Goal: Use online tool/utility

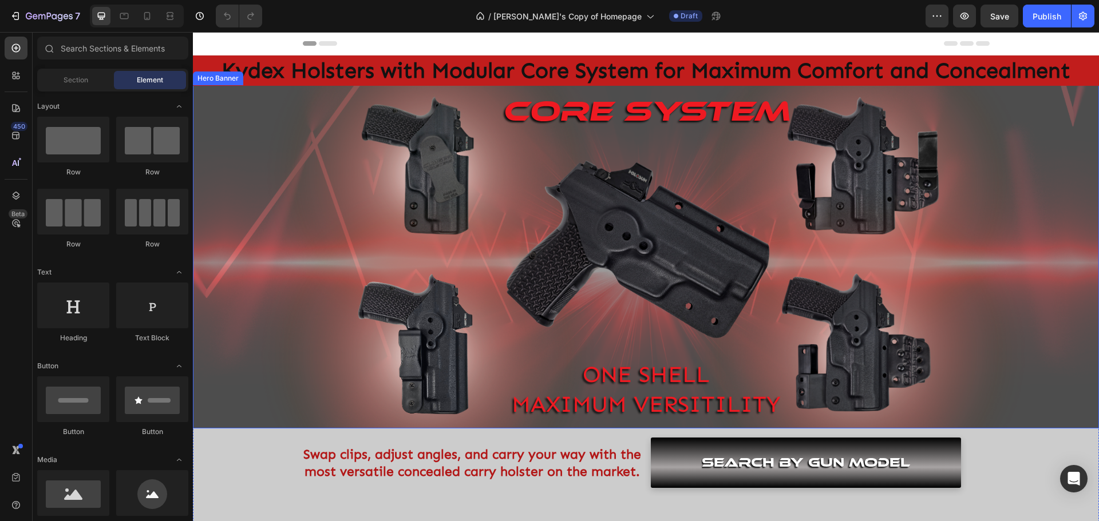
click at [1044, 184] on div "Background Image" at bounding box center [646, 256] width 906 height 343
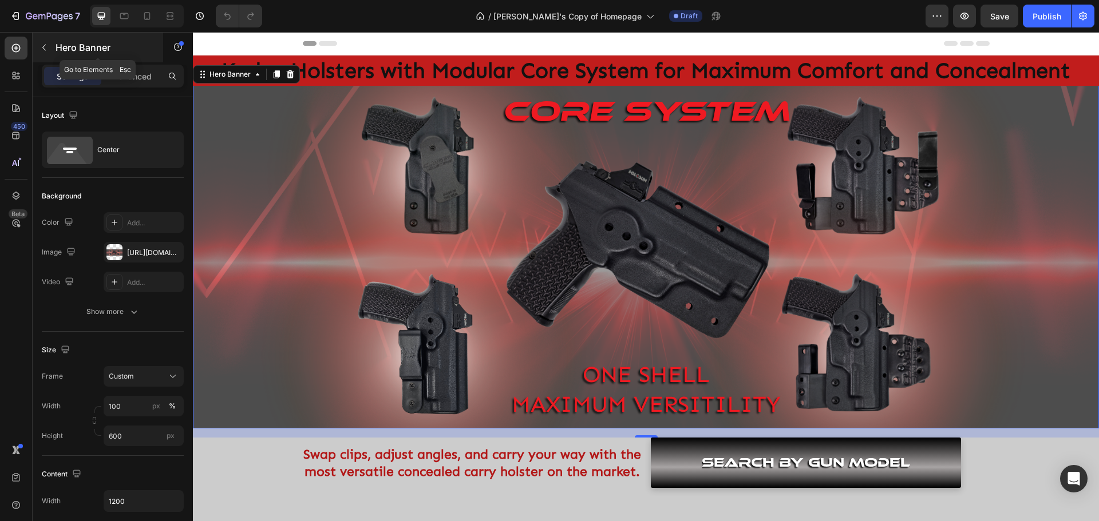
click at [46, 50] on icon "button" at bounding box center [43, 47] width 9 height 9
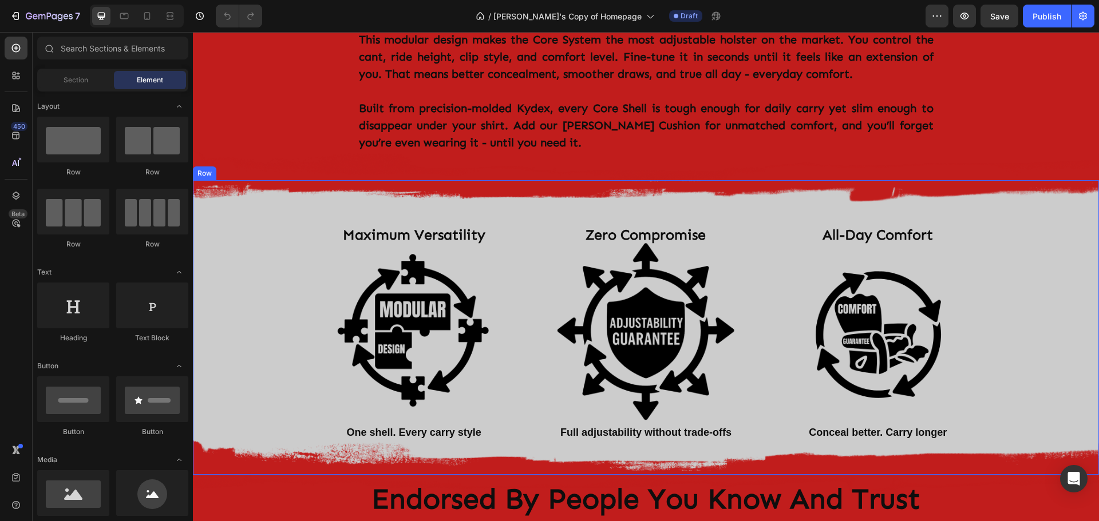
scroll to position [1087, 0]
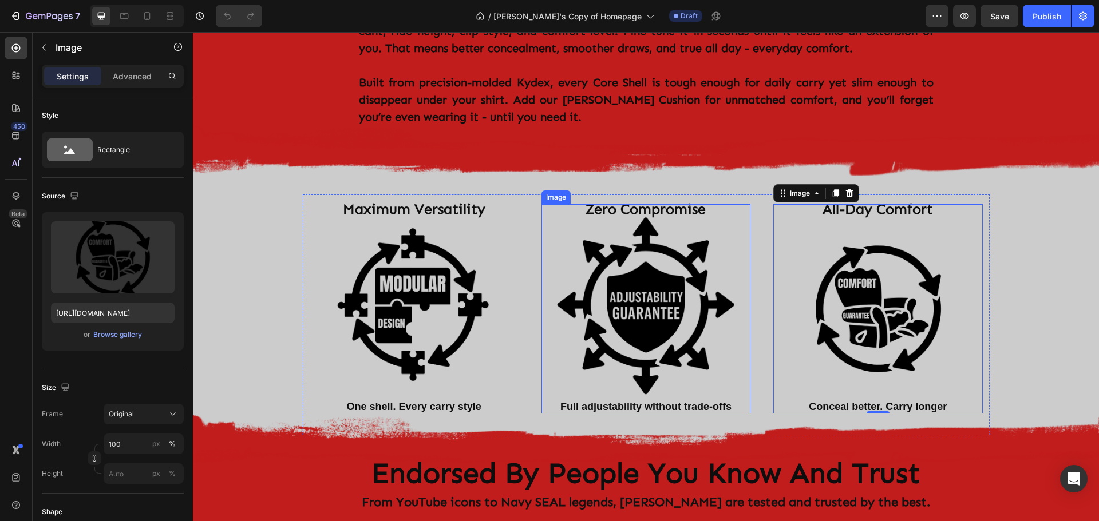
click at [648, 264] on img at bounding box center [645, 308] width 209 height 209
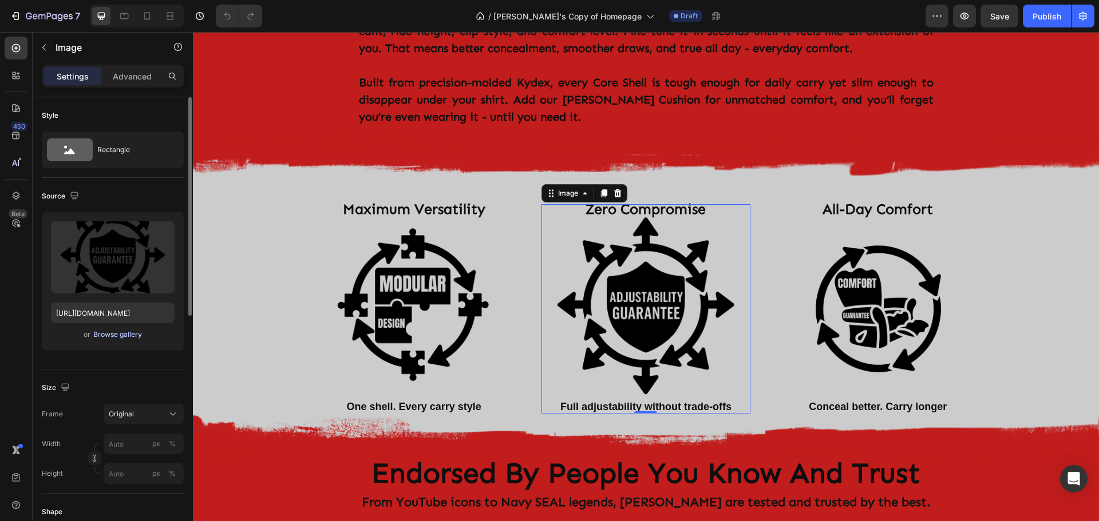
click at [123, 336] on div "Browse gallery" at bounding box center [117, 335] width 49 height 10
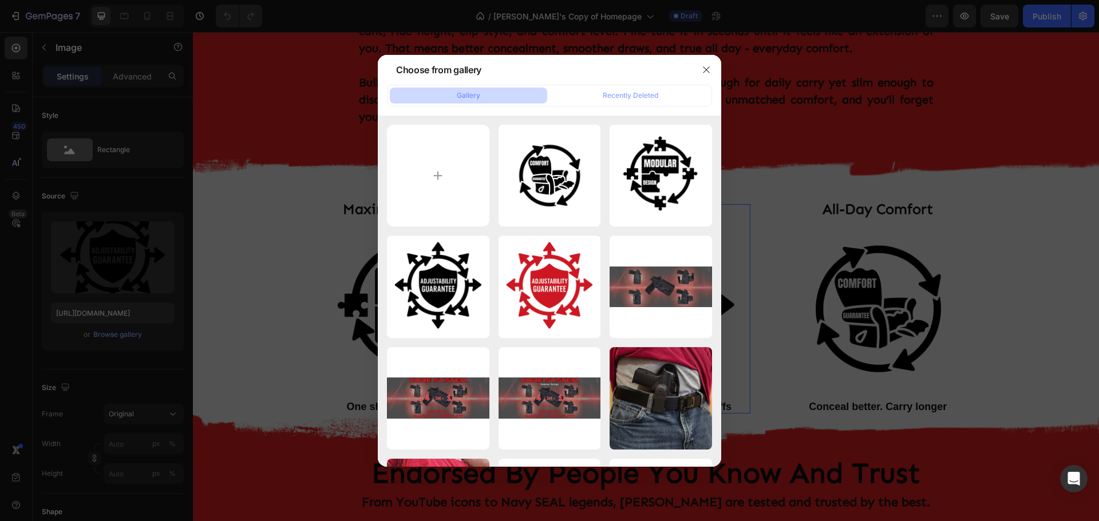
type input "C:\fakepath\ADJUSTABILITY GUARANTEE.png"
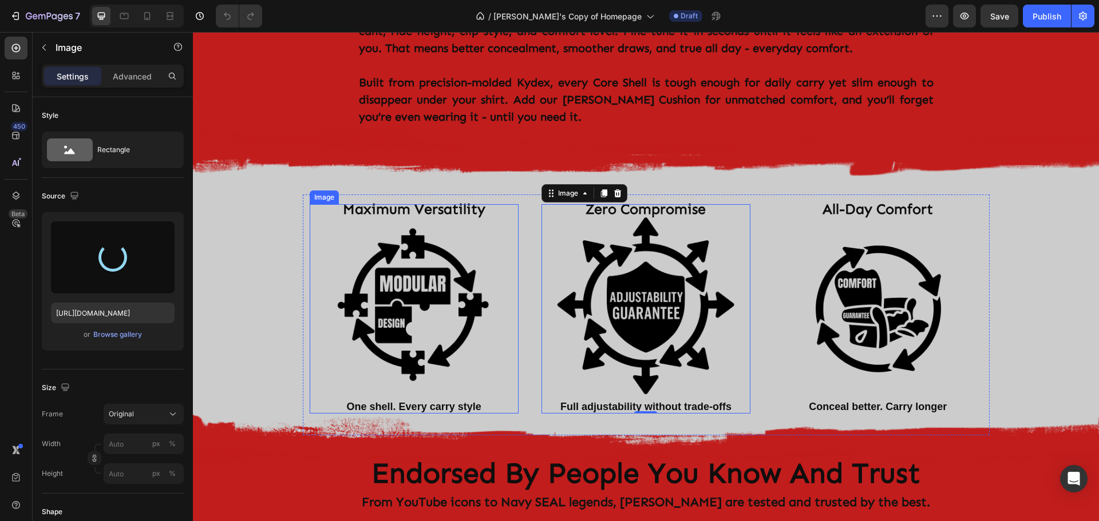
type input "[URL][DOMAIN_NAME]"
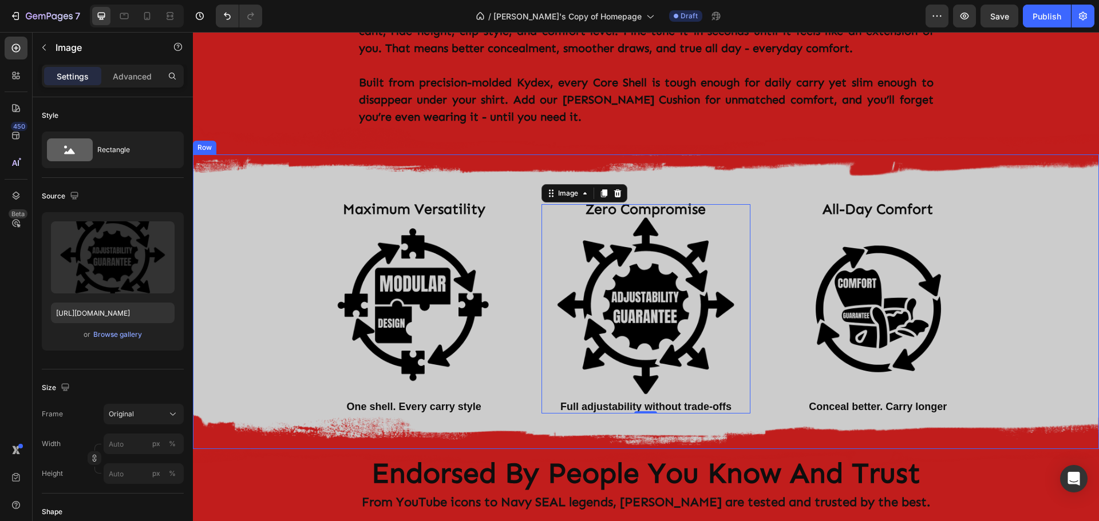
click at [235, 213] on div "Image Maximum Versatility Text Block Image One shell. Every carry style Text Bl…" at bounding box center [646, 295] width 906 height 281
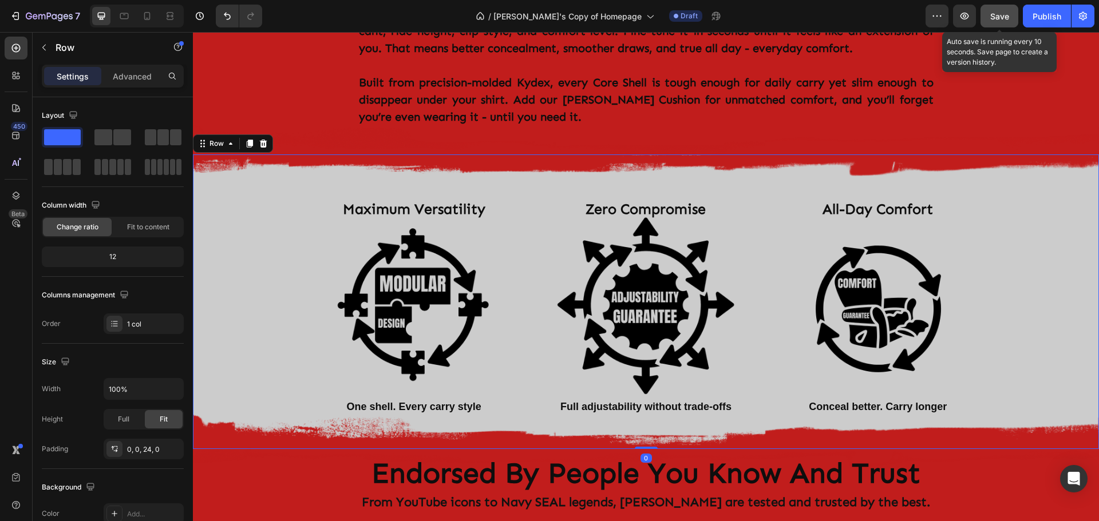
click at [993, 20] on span "Save" at bounding box center [999, 16] width 19 height 10
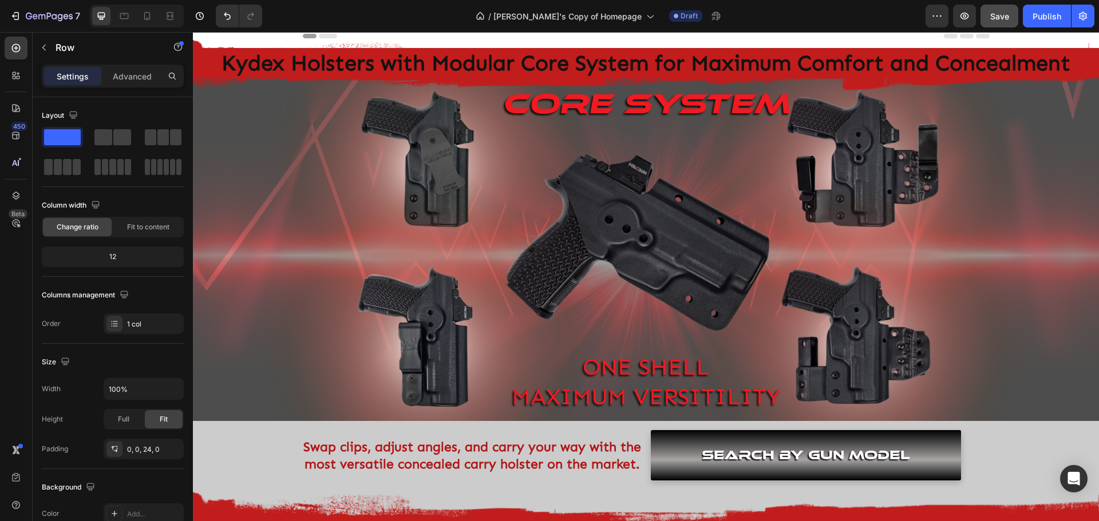
scroll to position [0, 0]
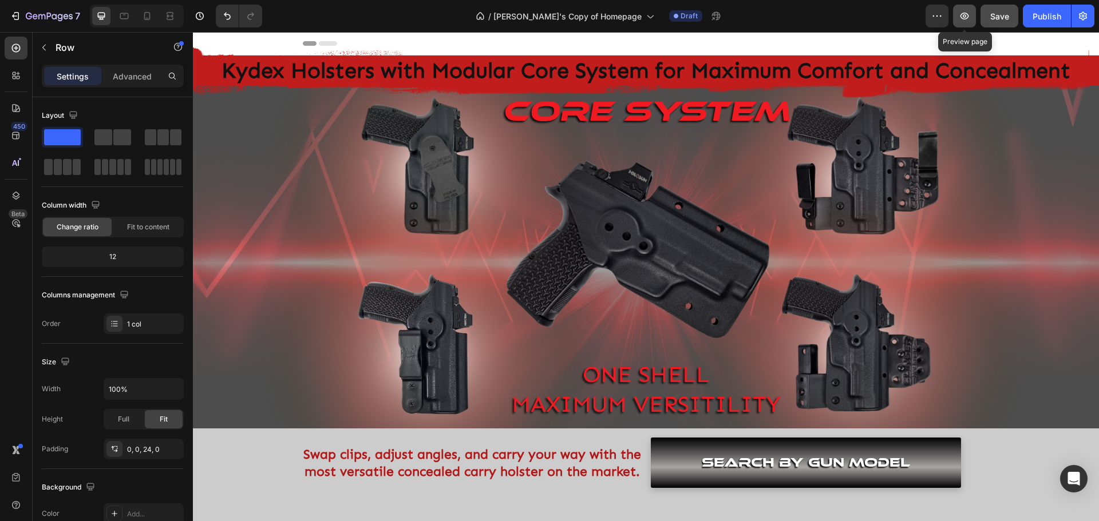
click at [962, 17] on icon "button" at bounding box center [963, 15] width 11 height 11
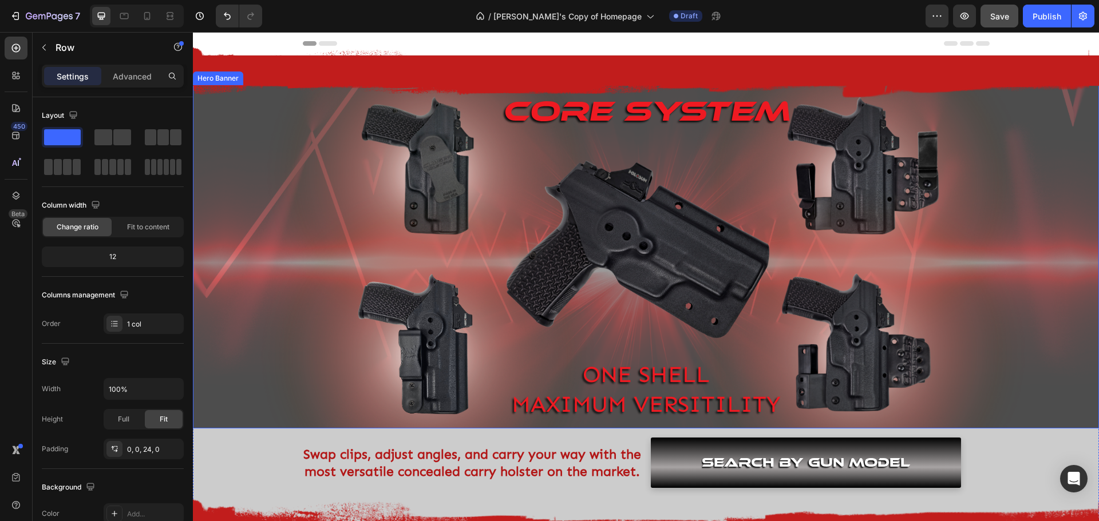
scroll to position [114, 0]
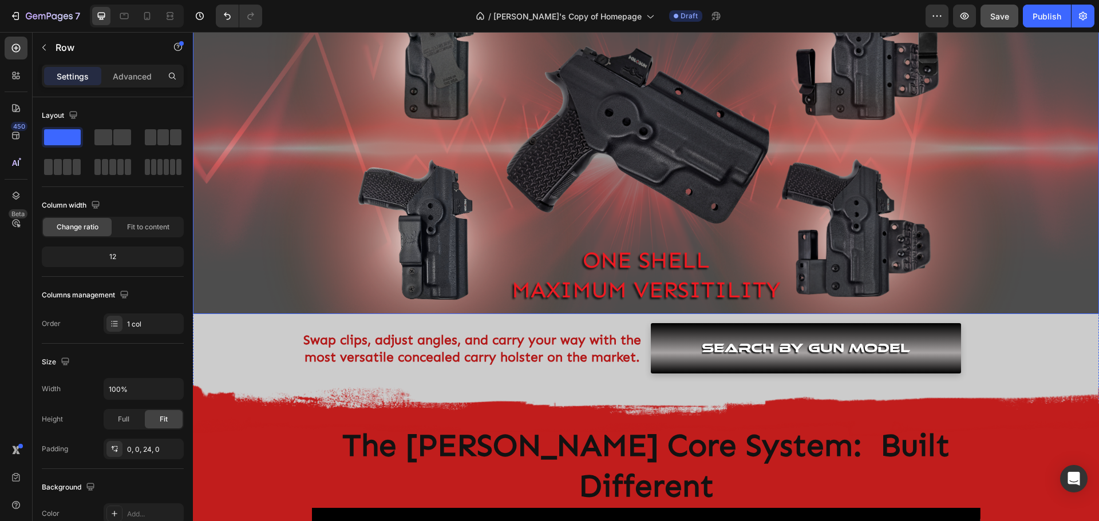
click at [340, 142] on div "Core system Heading ONE SHELL MAXIMUM VERSITILITY Text Block" at bounding box center [646, 143] width 668 height 328
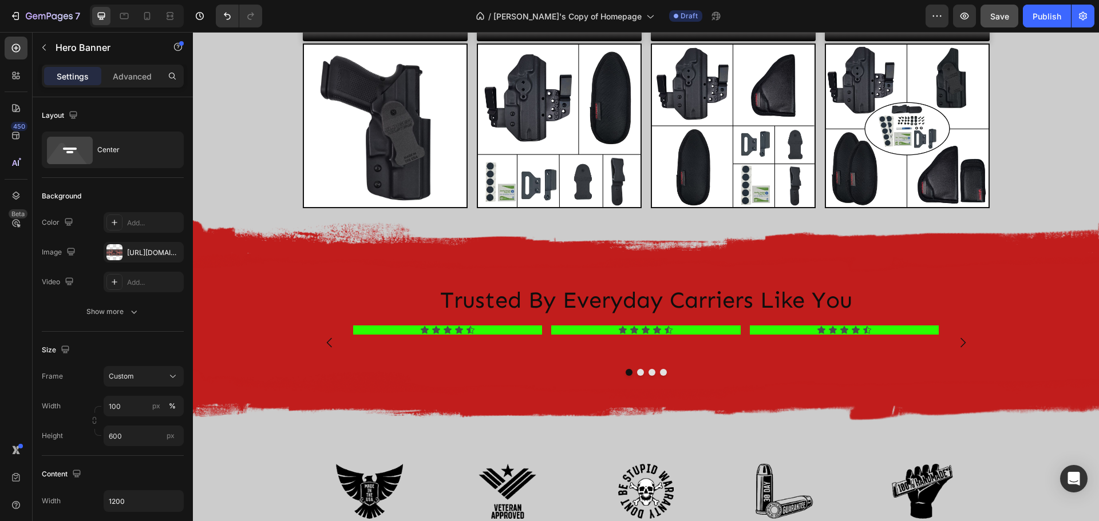
scroll to position [2131, 0]
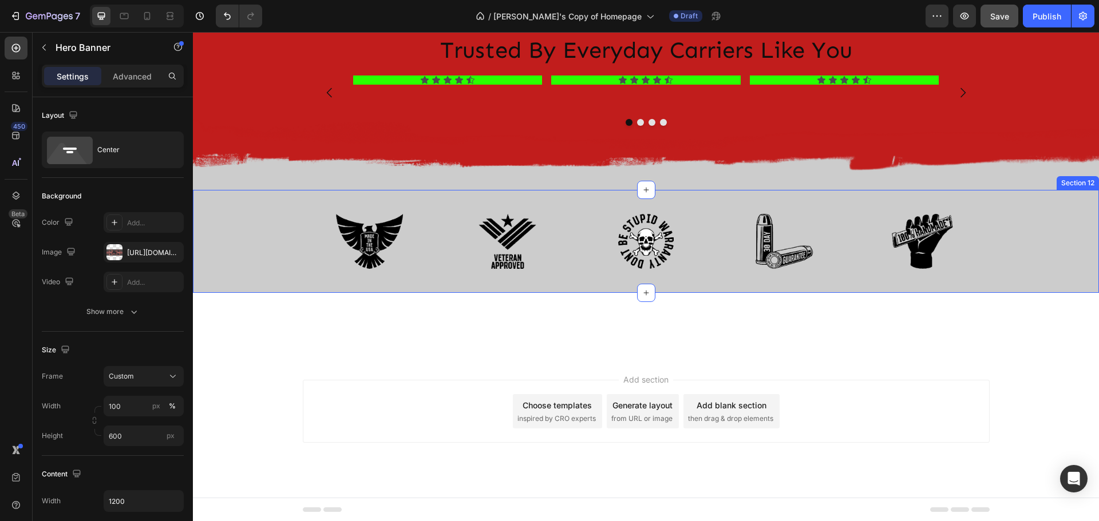
click at [1041, 214] on div "Image Image Image Image Image Row Row" at bounding box center [646, 241] width 906 height 67
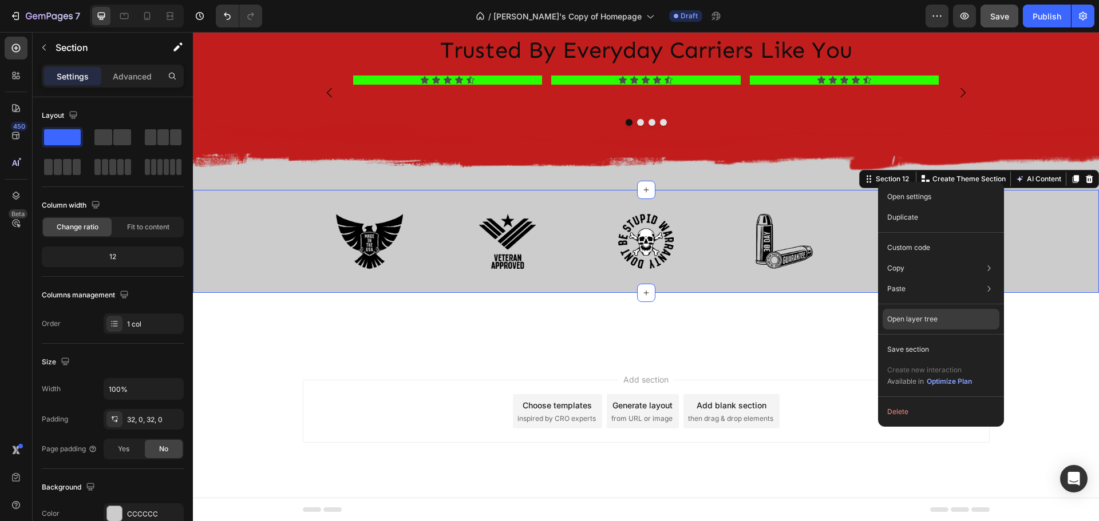
click at [922, 321] on p "Open layer tree" at bounding box center [912, 319] width 50 height 10
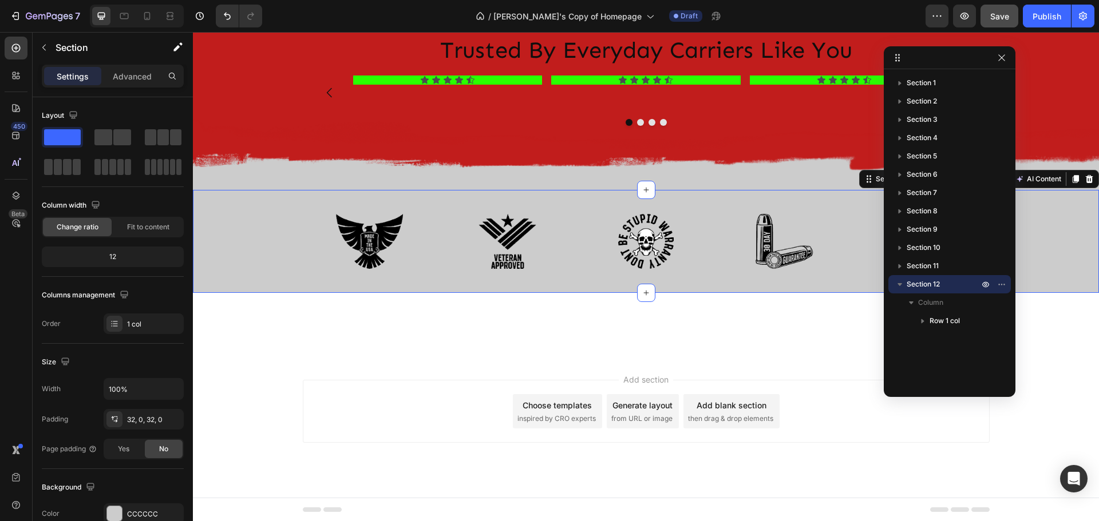
click at [243, 253] on div "Image Image Image Image Image Row Row" at bounding box center [646, 241] width 906 height 67
click at [917, 282] on span "Section 12" at bounding box center [922, 284] width 33 height 11
click at [126, 78] on p "Advanced" at bounding box center [132, 76] width 39 height 12
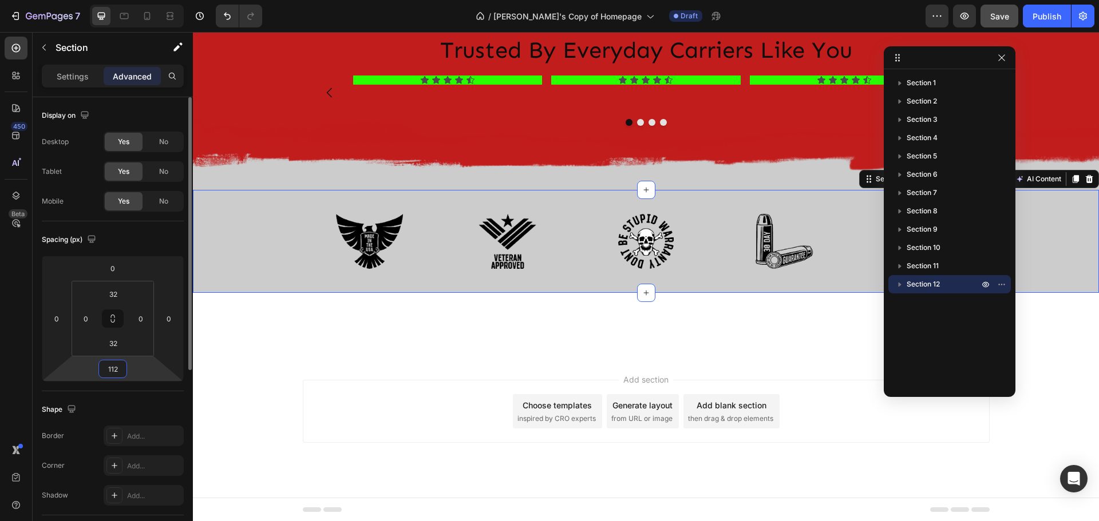
type input "0"
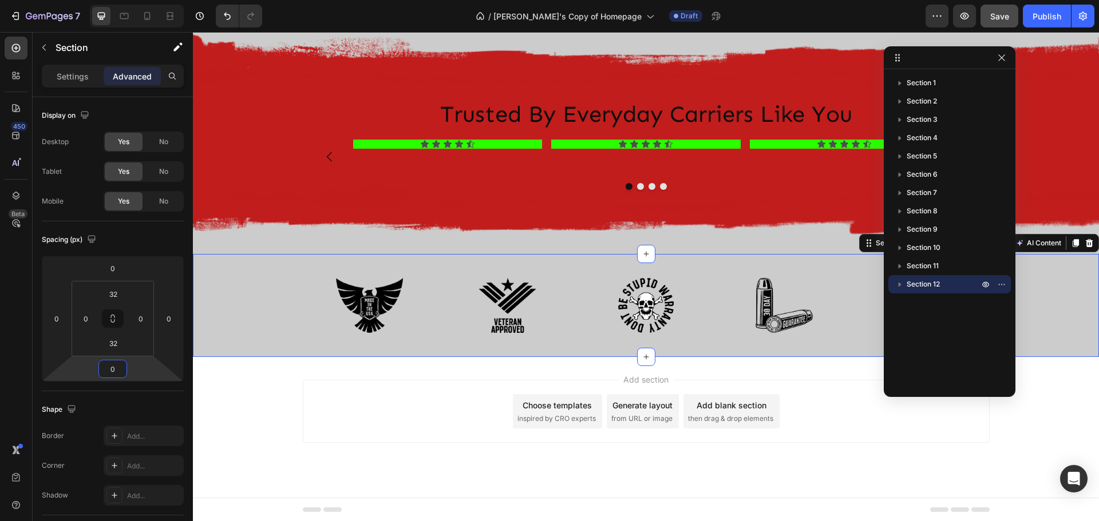
click at [232, 374] on div "Add section Choose templates inspired by CRO experts Generate layout from URL o…" at bounding box center [646, 427] width 906 height 141
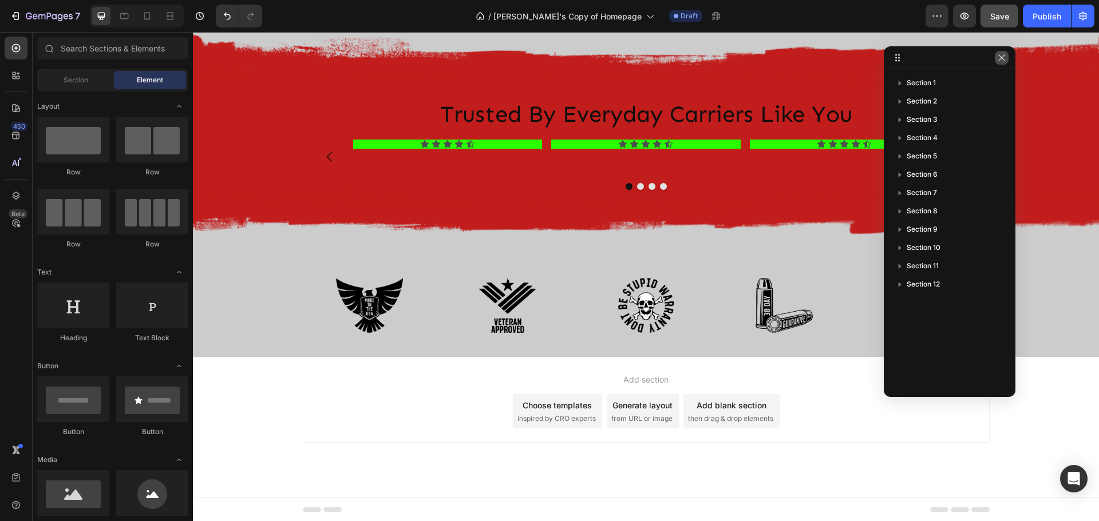
click at [1000, 54] on icon "button" at bounding box center [1001, 57] width 9 height 9
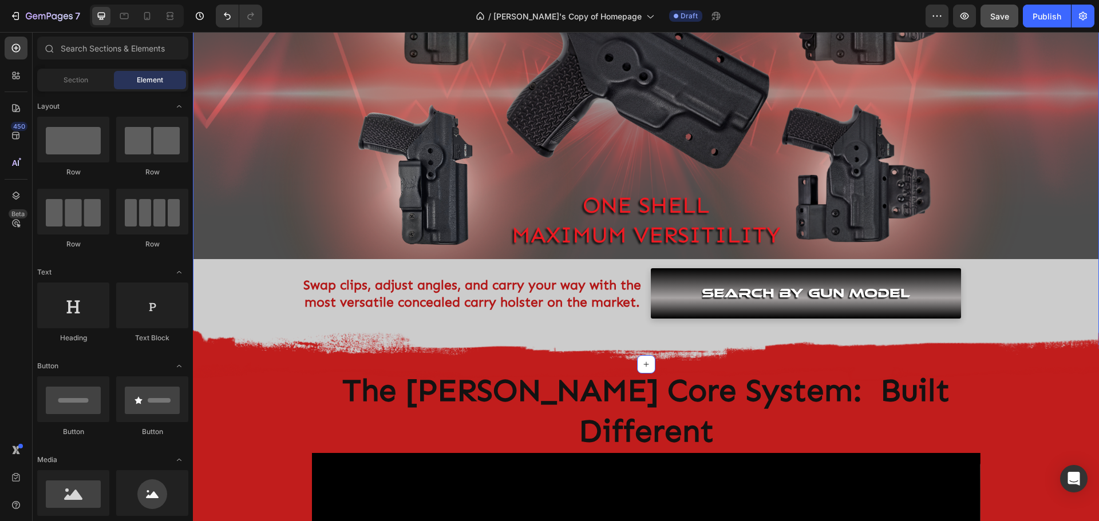
scroll to position [0, 0]
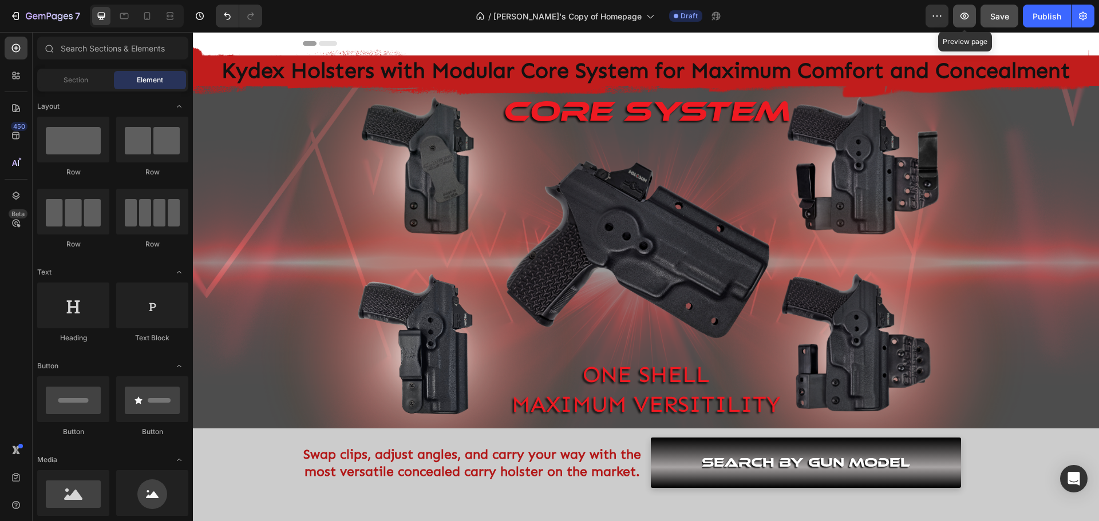
click at [968, 13] on icon "button" at bounding box center [963, 15] width 11 height 11
